Goal: Use online tool/utility: Utilize a website feature to perform a specific function

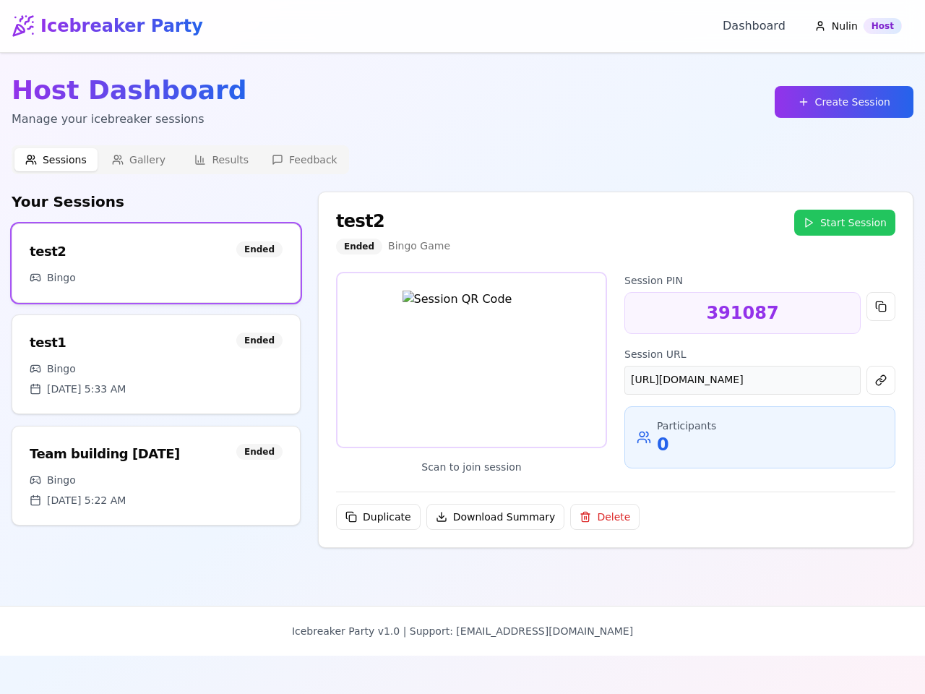
click at [462, 347] on img at bounding box center [472, 360] width 139 height 139
click at [848, 102] on button "Create Session" at bounding box center [844, 102] width 139 height 32
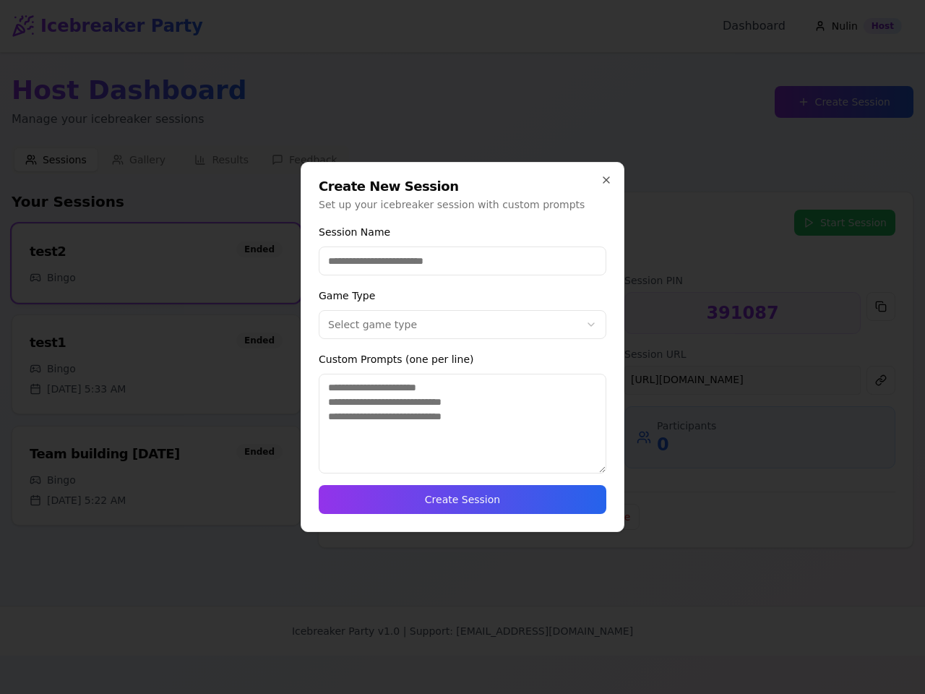
click at [156, 263] on div at bounding box center [462, 347] width 925 height 694
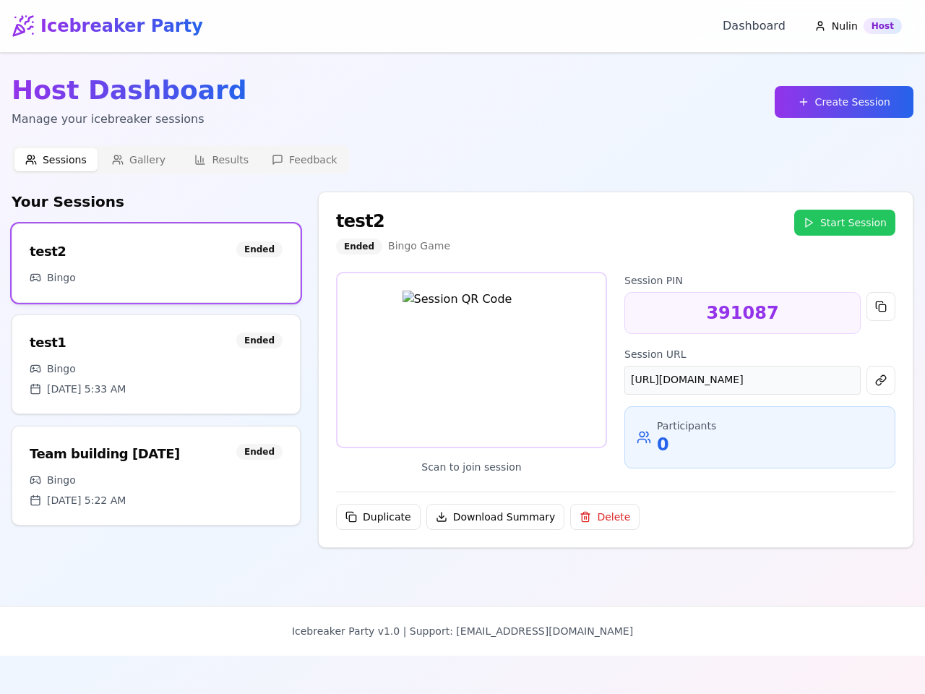
click at [156, 364] on div "Bingo" at bounding box center [156, 368] width 253 height 14
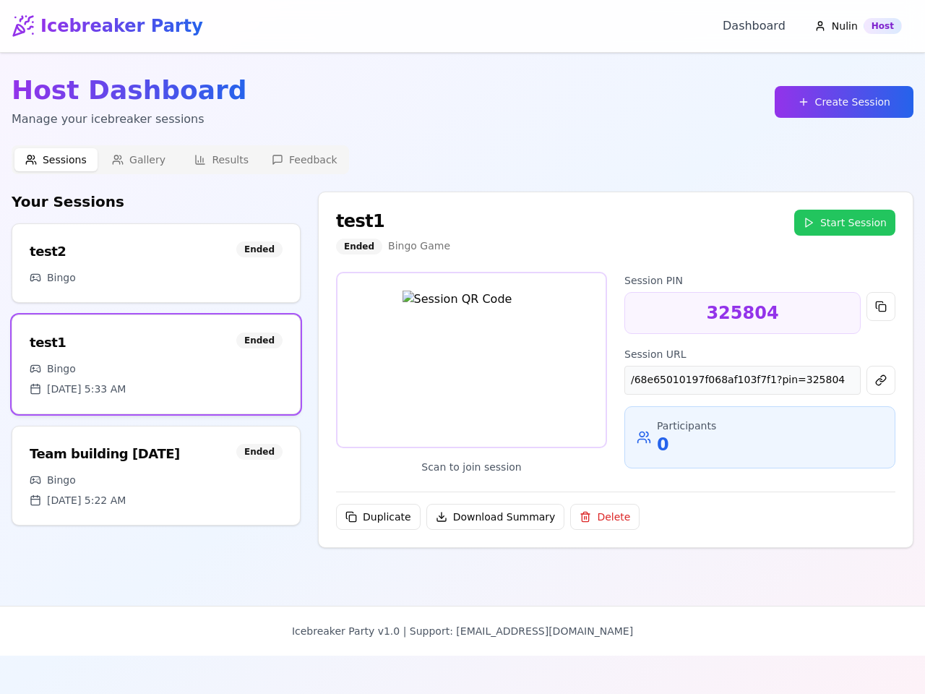
click at [156, 476] on div "Bingo" at bounding box center [156, 480] width 253 height 14
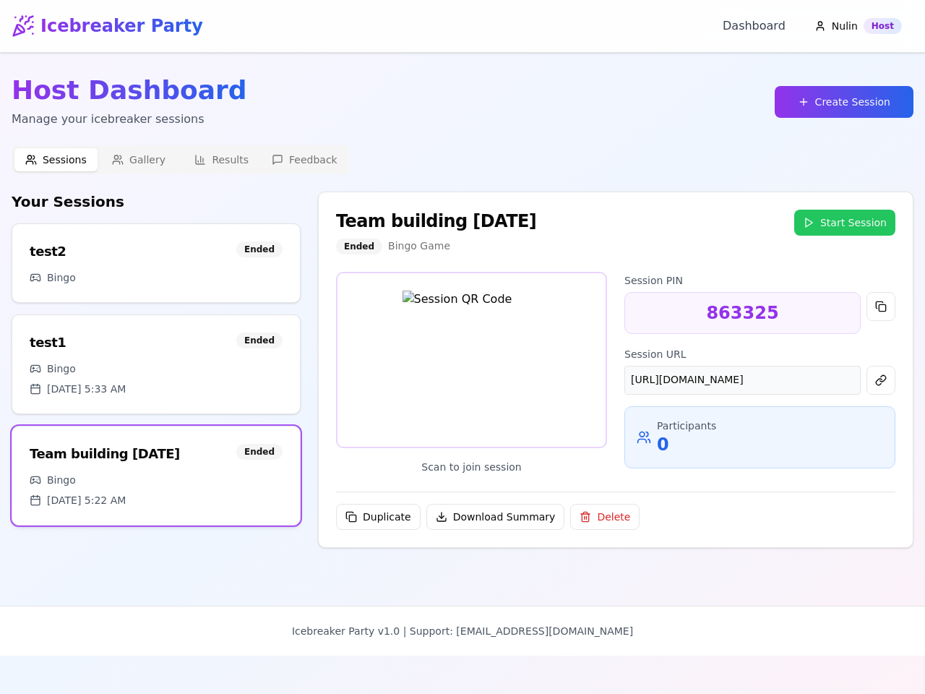
click at [848, 223] on button "Start Session" at bounding box center [844, 223] width 101 height 26
click at [881, 306] on button at bounding box center [880, 306] width 29 height 29
click at [881, 380] on button at bounding box center [880, 380] width 29 height 29
click at [376, 517] on button "Duplicate" at bounding box center [378, 517] width 85 height 26
click at [486, 517] on button "Download Summary" at bounding box center [495, 517] width 139 height 26
